Goal: Task Accomplishment & Management: Complete application form

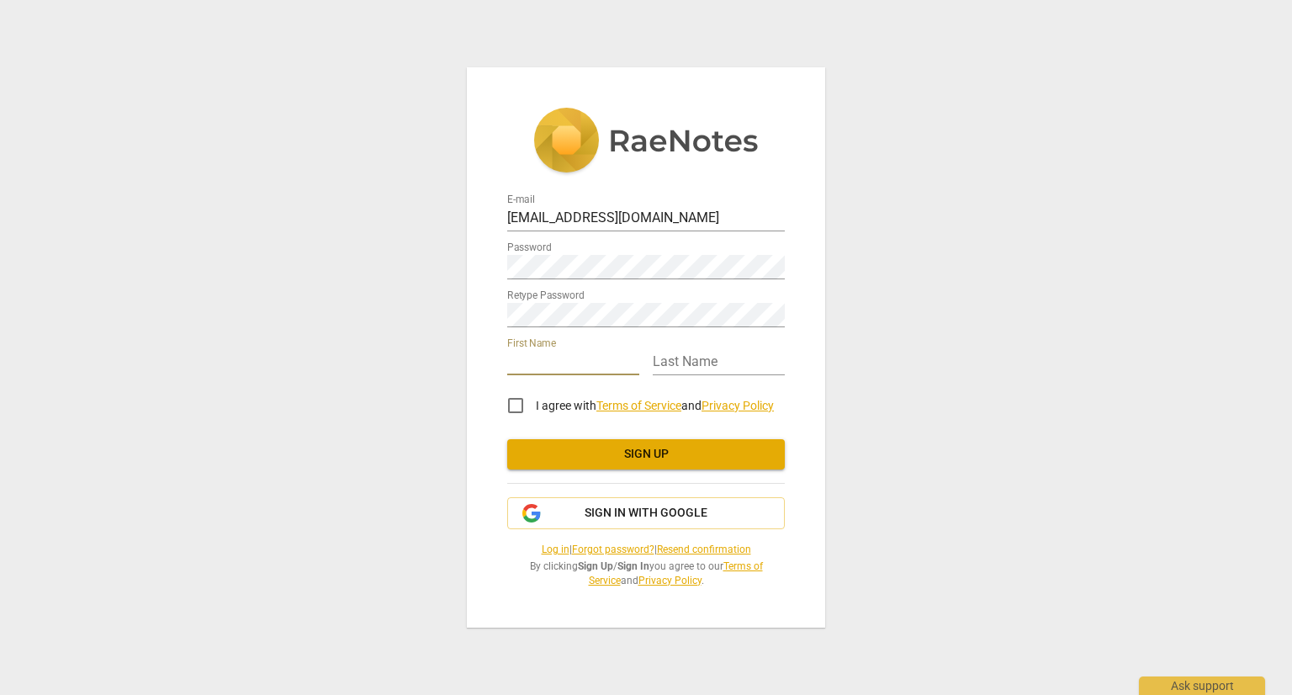
click at [539, 373] on input "text" at bounding box center [573, 363] width 132 height 24
type input "[PERSON_NAME]"
click at [690, 356] on input "text" at bounding box center [719, 363] width 132 height 24
type input "[PERSON_NAME]"
click at [516, 405] on input "I agree with Terms of Service and Privacy Policy" at bounding box center [515, 405] width 40 height 40
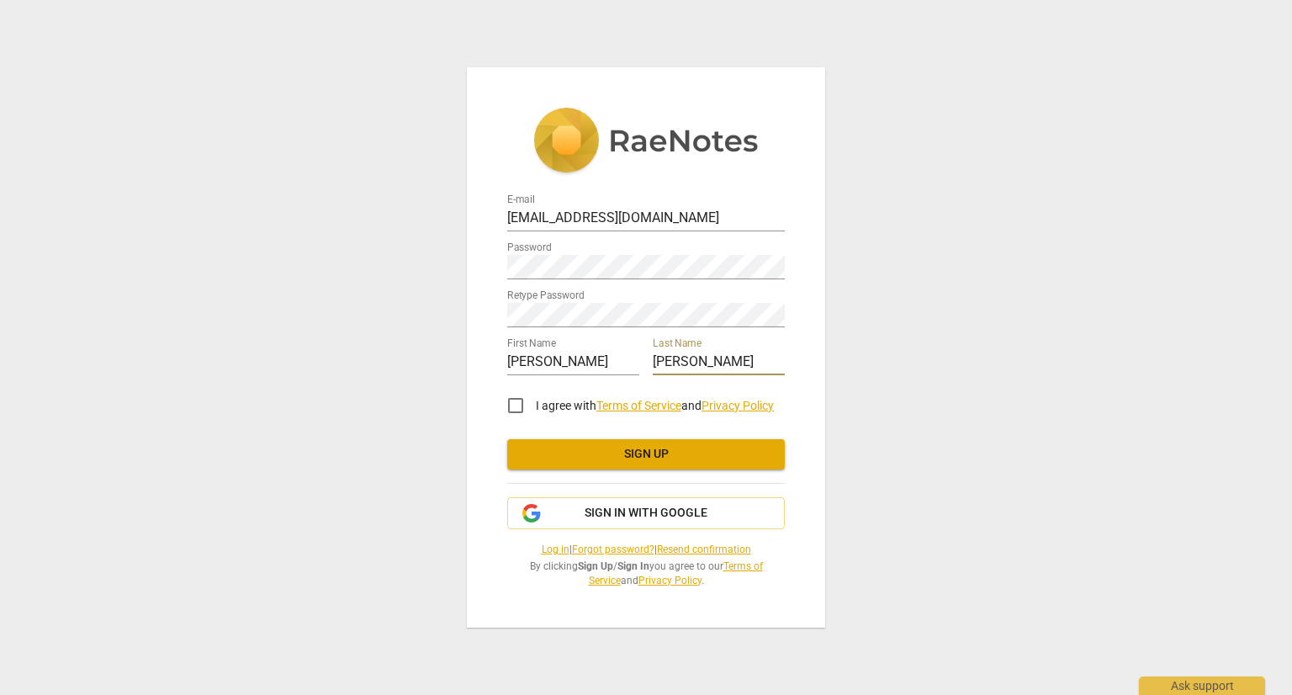
checkbox input "true"
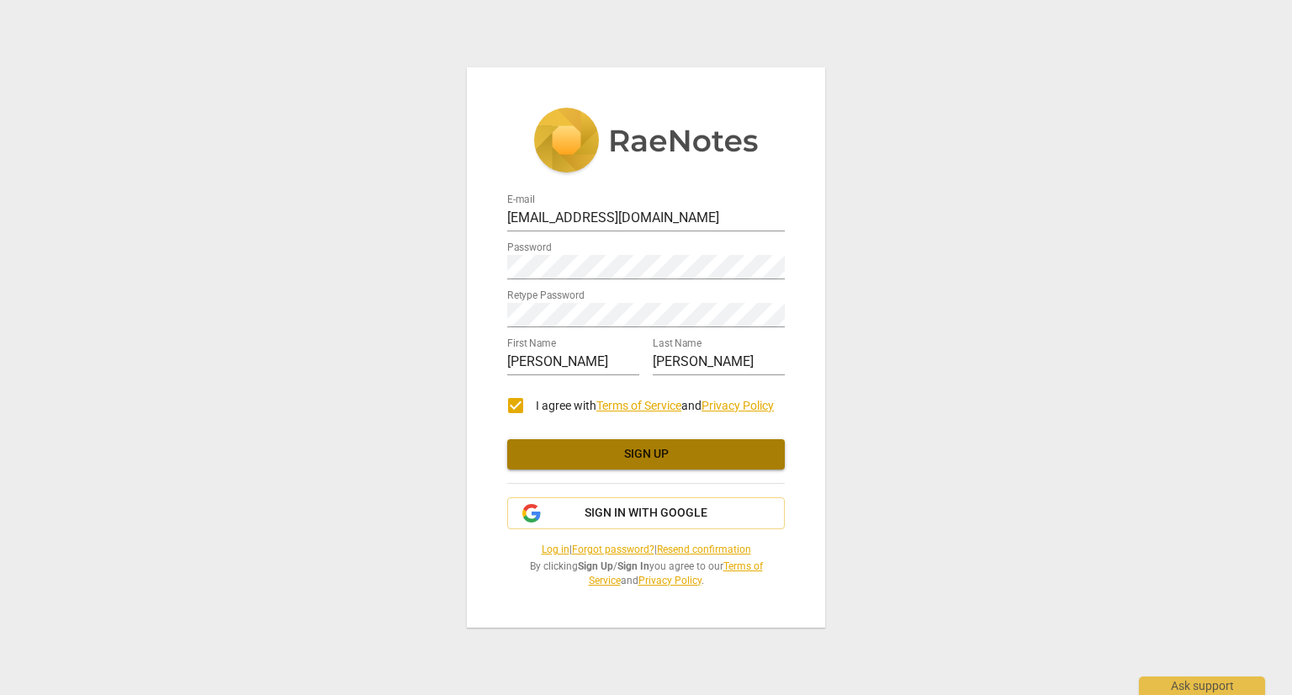
click at [660, 458] on span "Sign up" at bounding box center [646, 454] width 251 height 17
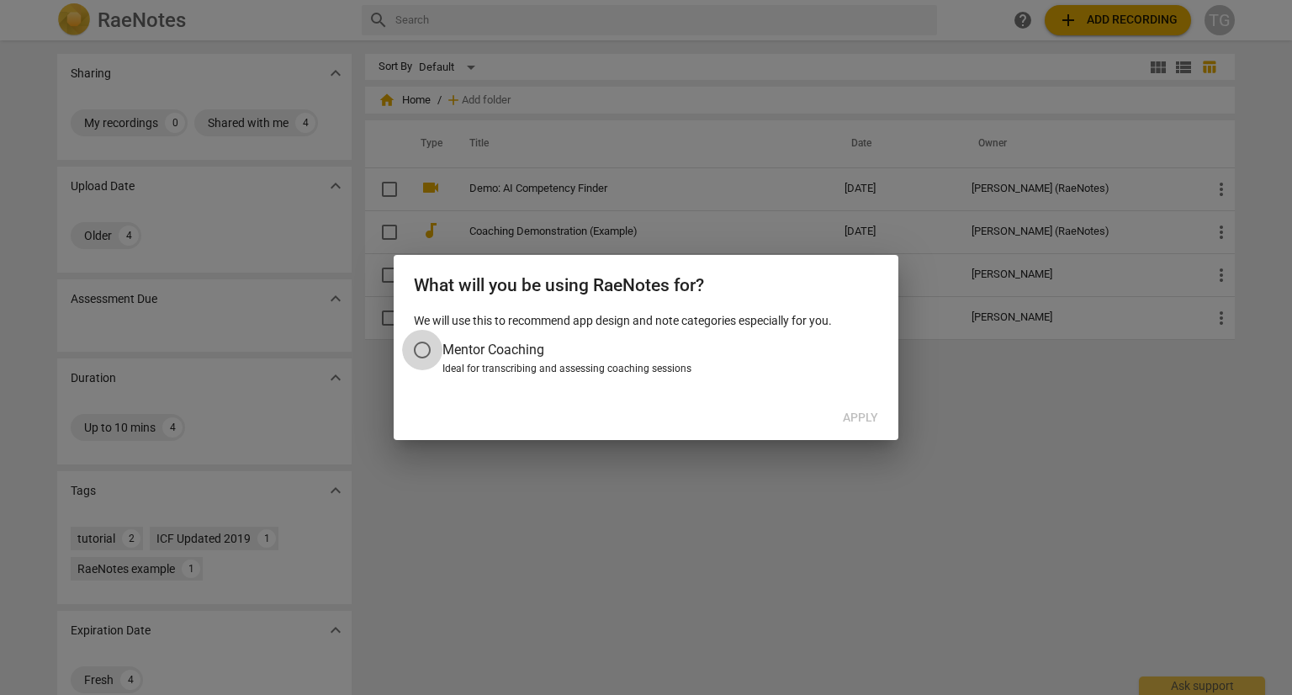
click at [424, 348] on input "Mentor Coaching" at bounding box center [422, 350] width 40 height 40
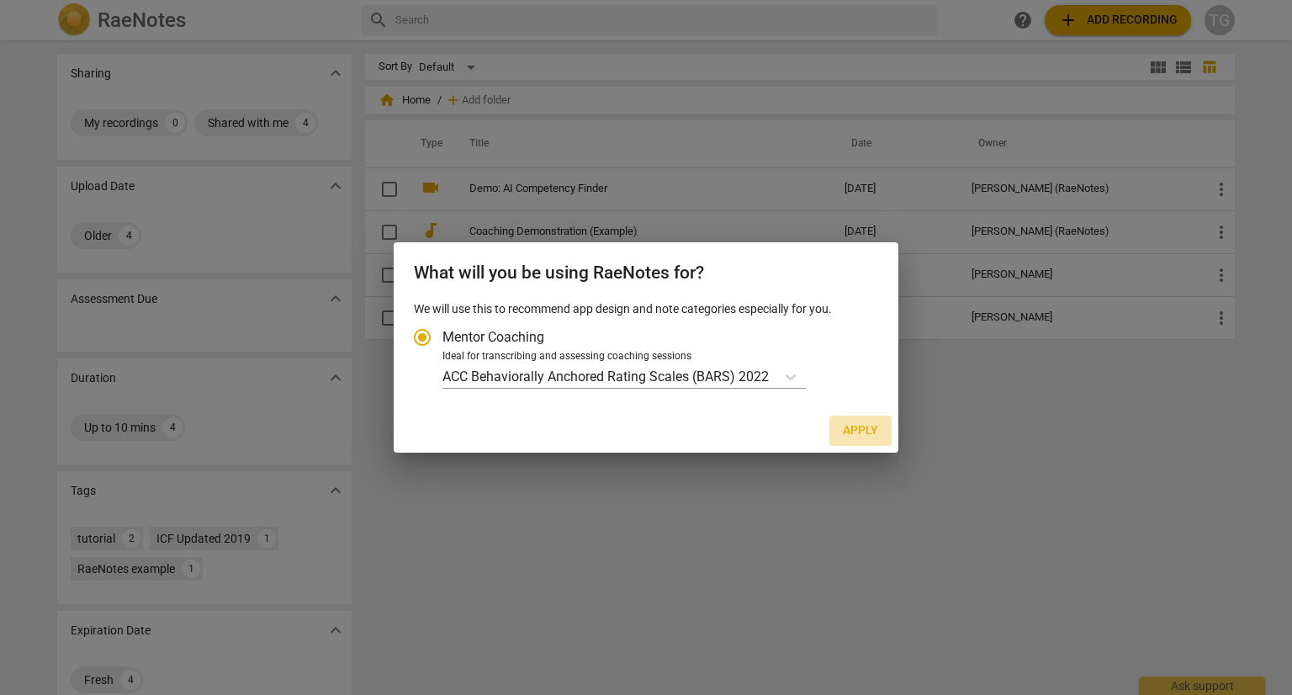
click at [866, 432] on span "Apply" at bounding box center [860, 430] width 35 height 17
radio input "false"
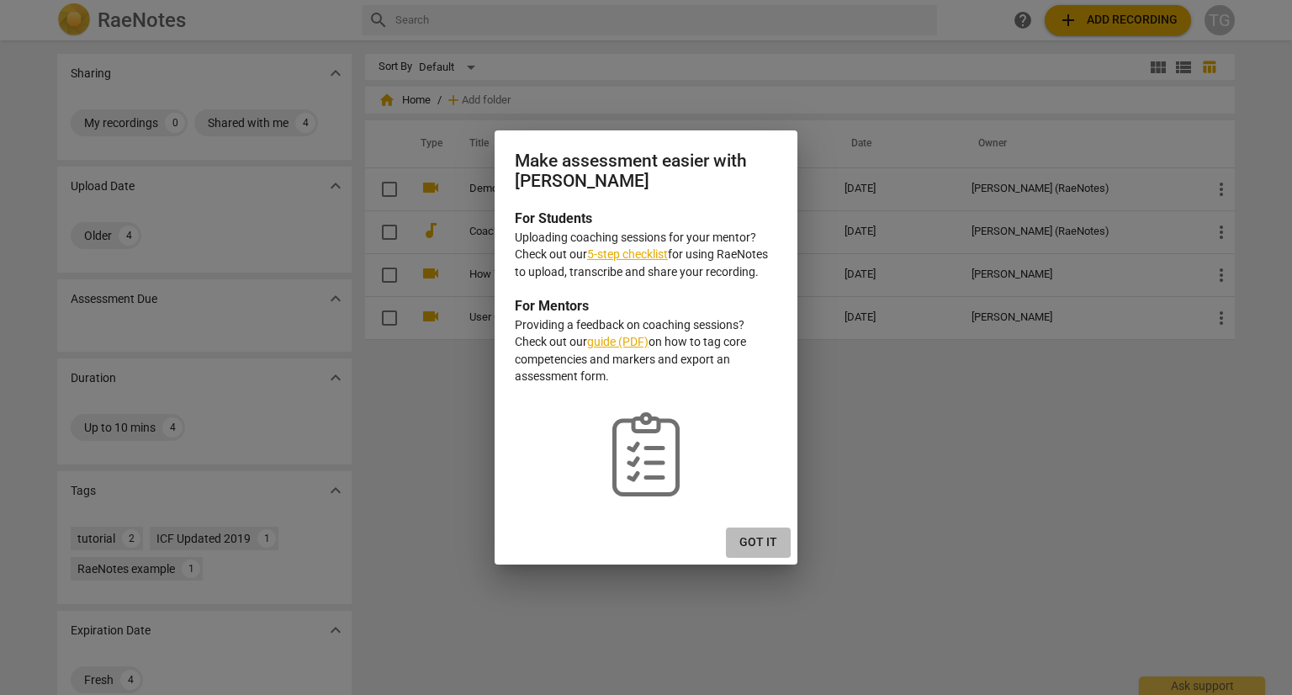
click at [760, 548] on span "Got it" at bounding box center [758, 542] width 38 height 17
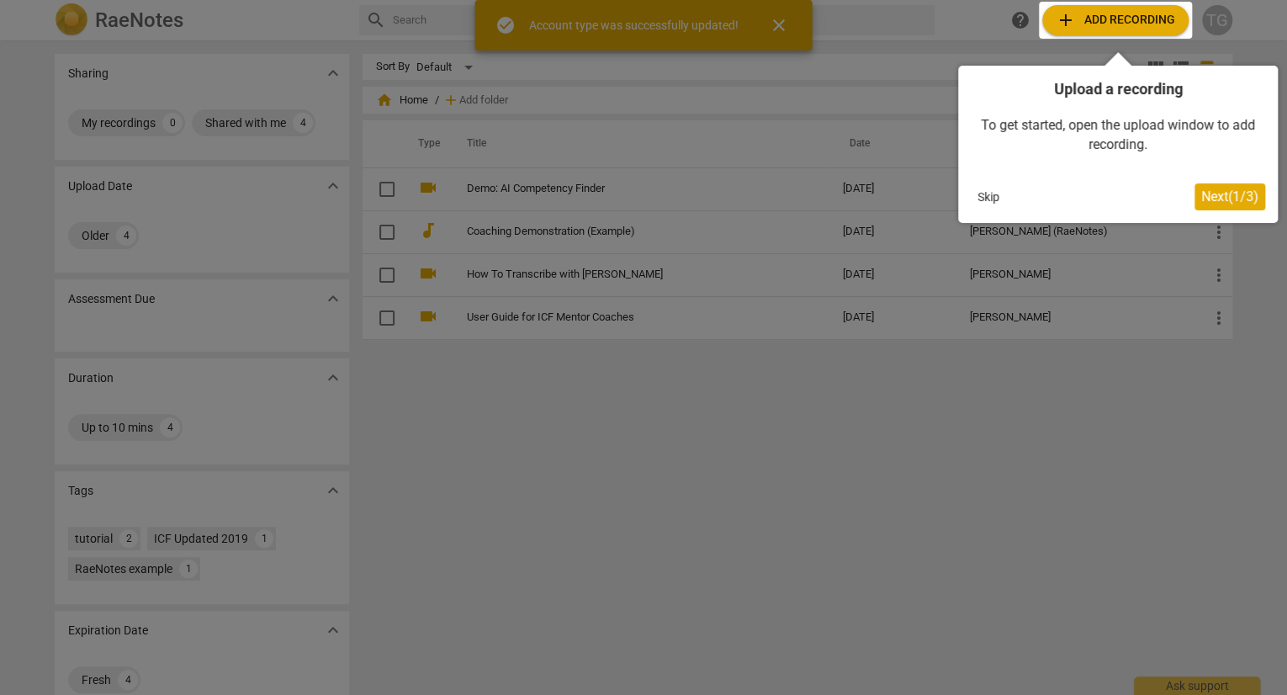
click at [990, 191] on button "Skip" at bounding box center [988, 196] width 35 height 25
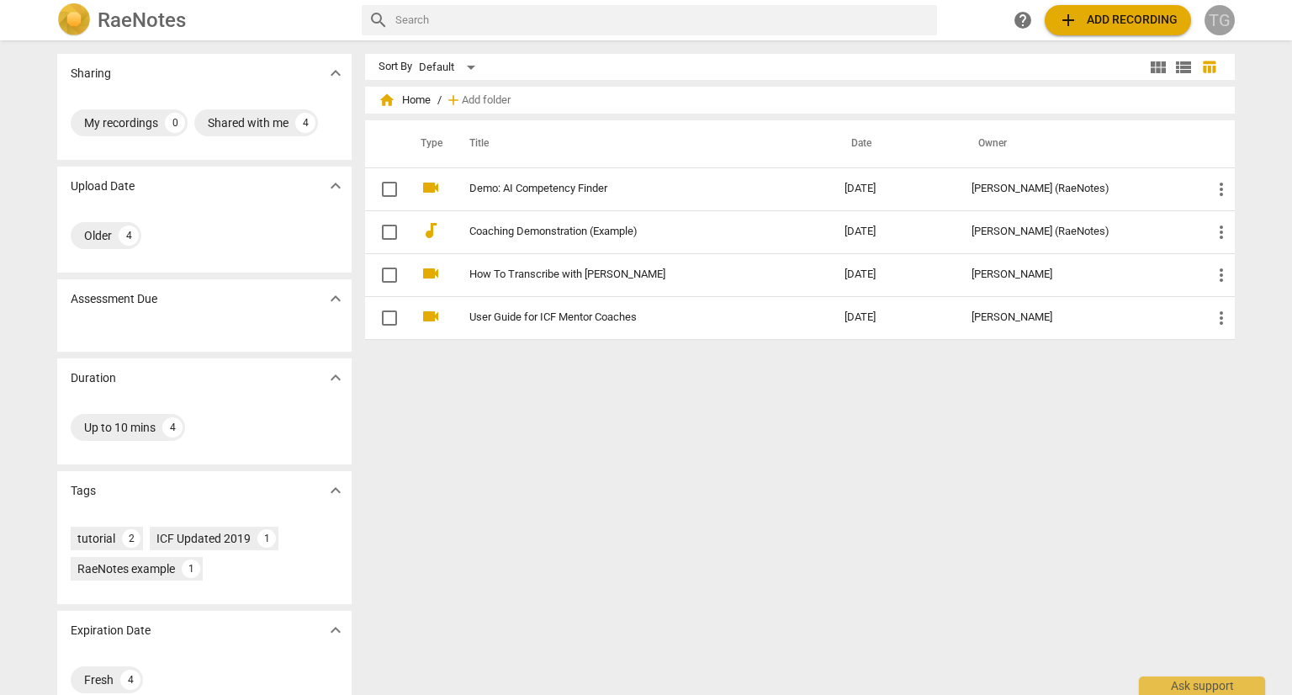
click at [1218, 26] on div "TG" at bounding box center [1220, 20] width 30 height 30
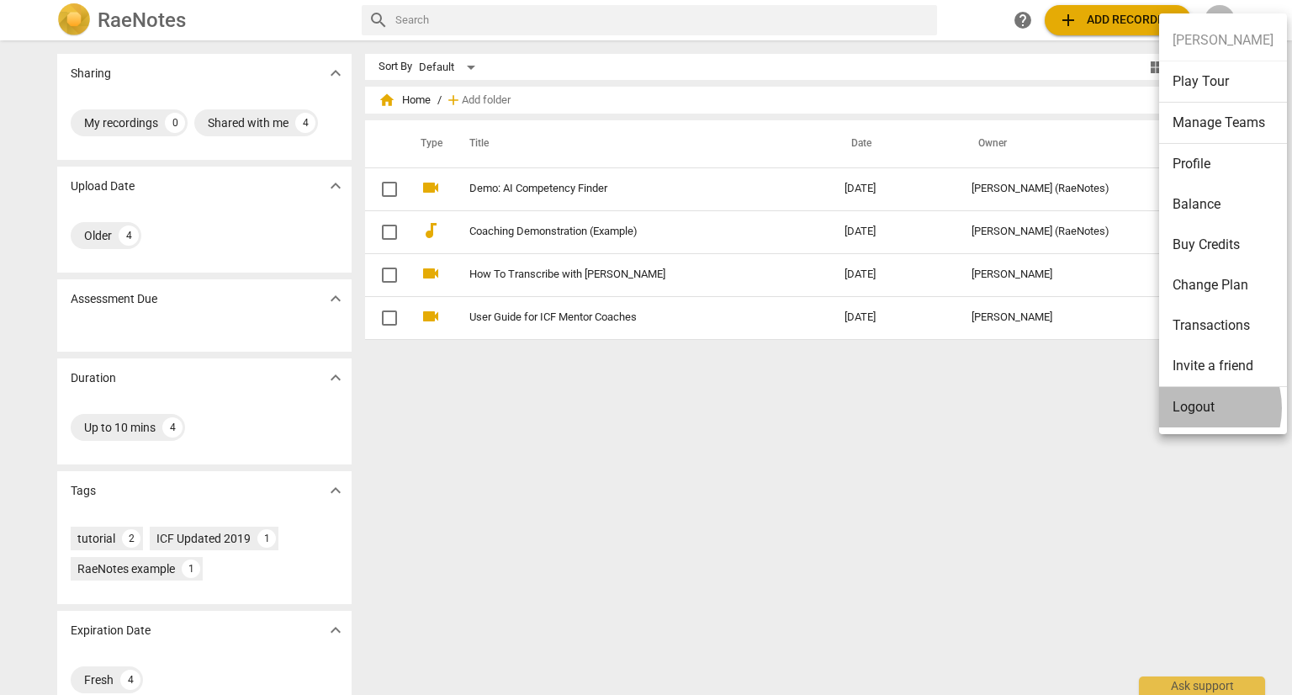
click at [1189, 407] on li "Logout" at bounding box center [1223, 407] width 128 height 40
